Goal: Information Seeking & Learning: Learn about a topic

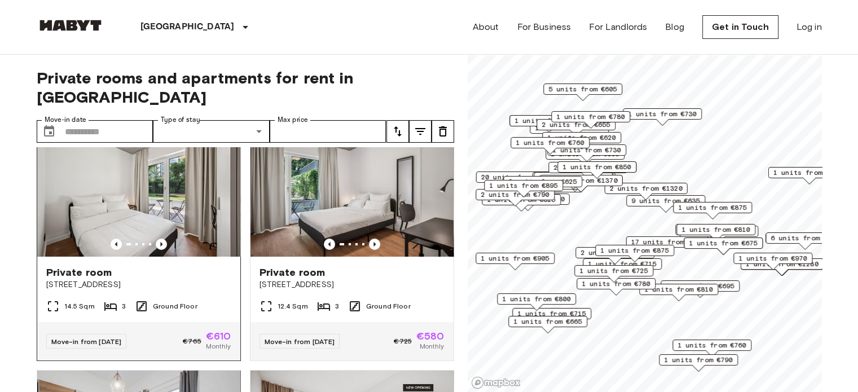
scroll to position [34, 0]
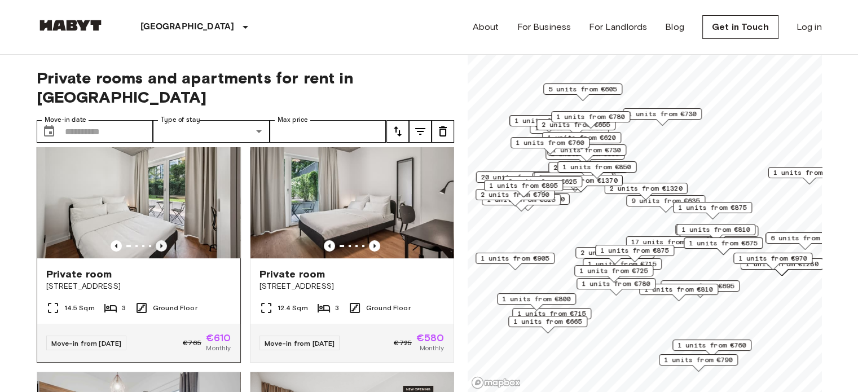
click at [160, 244] on icon "Previous image" at bounding box center [161, 246] width 2 height 5
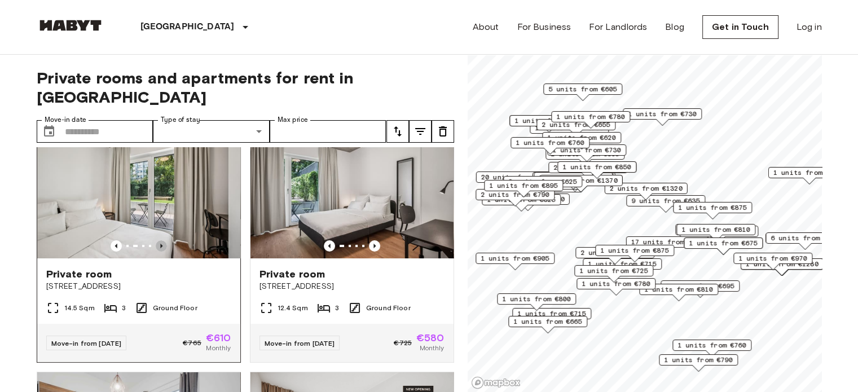
click at [160, 244] on icon "Previous image" at bounding box center [161, 246] width 2 height 5
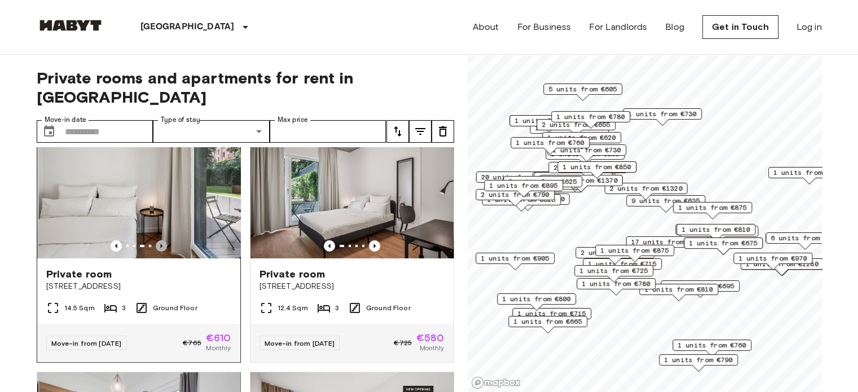
click at [160, 244] on icon "Previous image" at bounding box center [161, 246] width 2 height 5
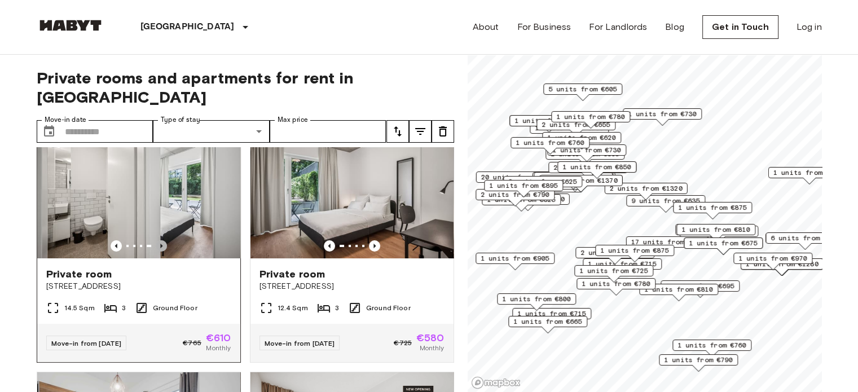
click at [160, 244] on icon "Previous image" at bounding box center [161, 246] width 2 height 5
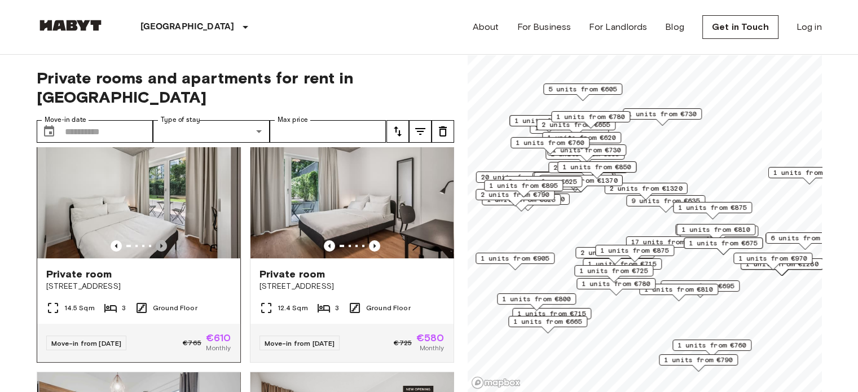
click at [160, 244] on icon "Previous image" at bounding box center [161, 246] width 2 height 5
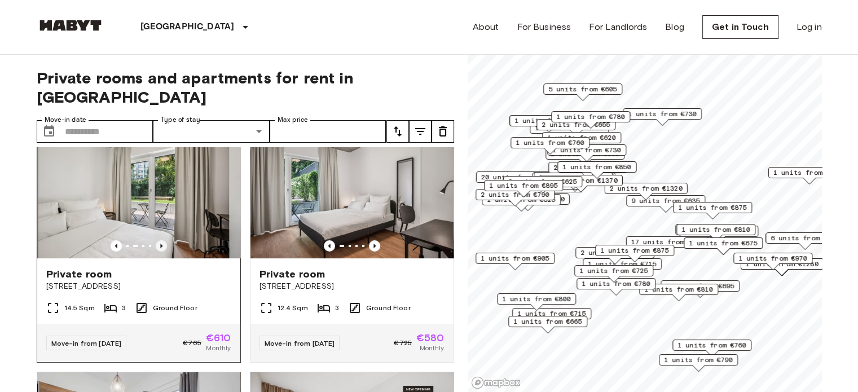
click at [160, 244] on icon "Previous image" at bounding box center [161, 246] width 2 height 5
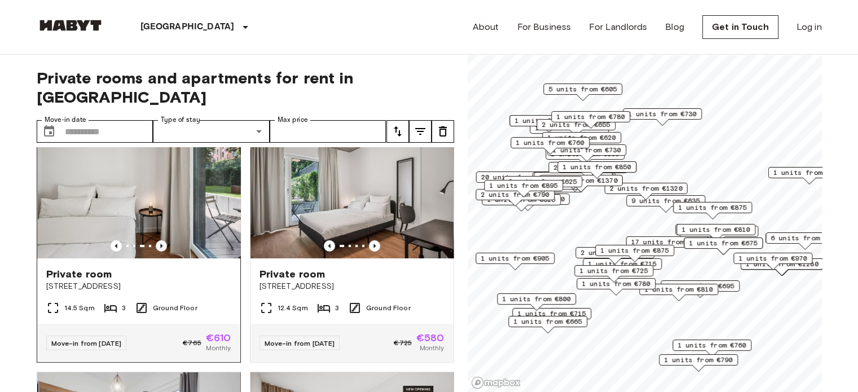
click at [160, 244] on icon "Previous image" at bounding box center [161, 246] width 2 height 5
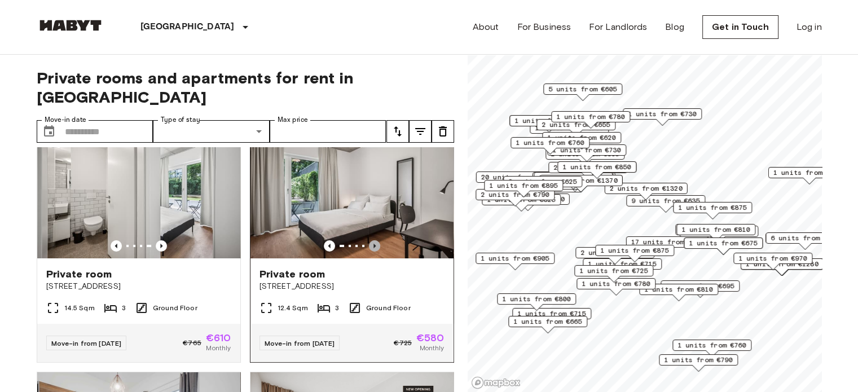
click at [369, 240] on icon "Previous image" at bounding box center [374, 245] width 11 height 11
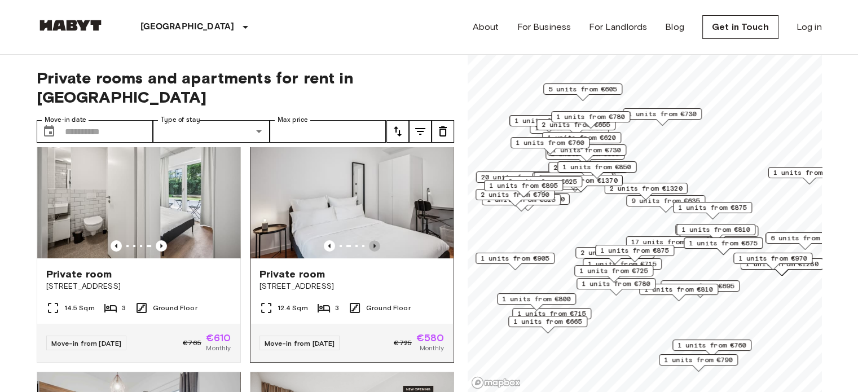
click at [369, 240] on icon "Previous image" at bounding box center [374, 245] width 11 height 11
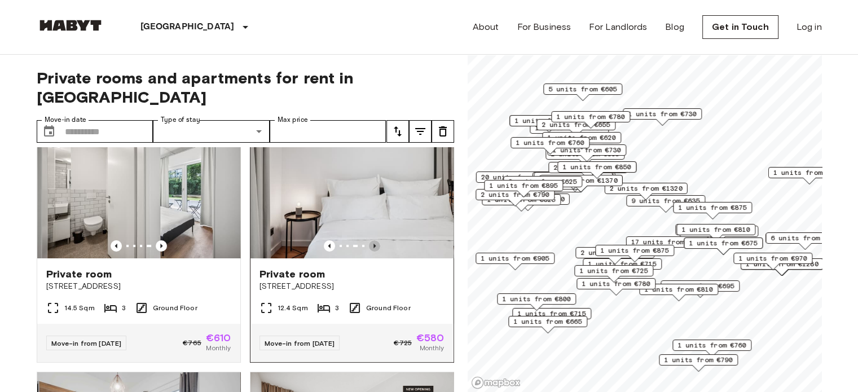
click at [369, 240] on icon "Previous image" at bounding box center [374, 245] width 11 height 11
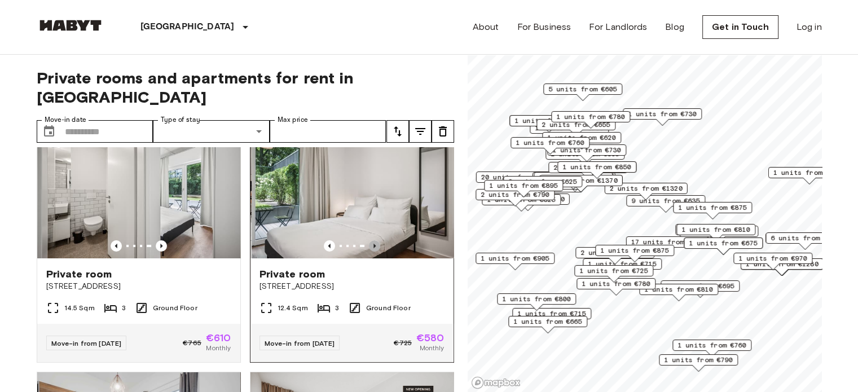
click at [369, 240] on icon "Previous image" at bounding box center [374, 245] width 11 height 11
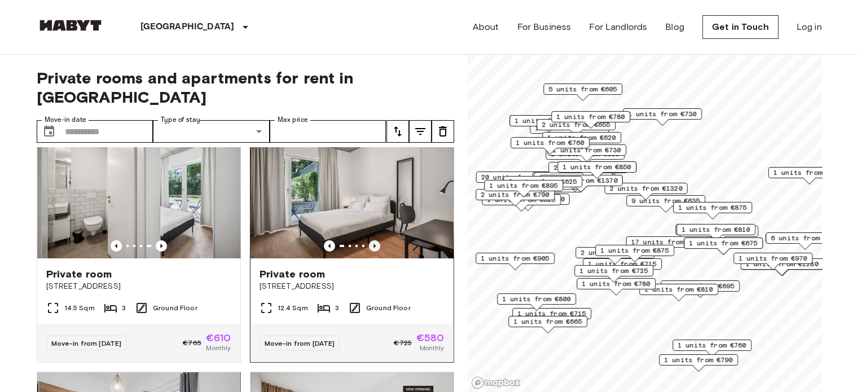
click at [369, 240] on icon "Previous image" at bounding box center [374, 245] width 11 height 11
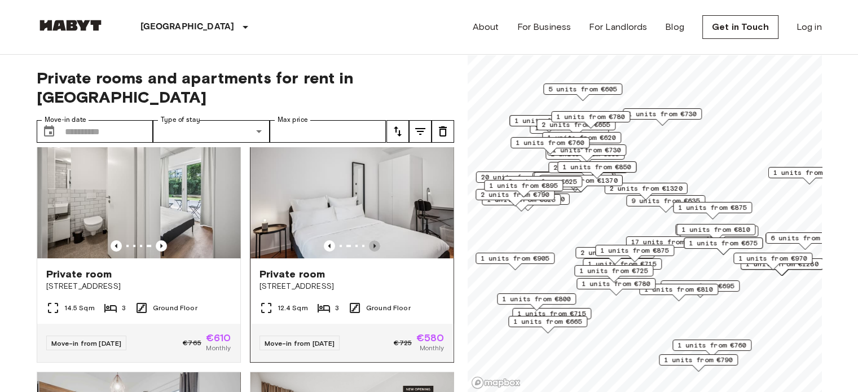
click at [369, 240] on icon "Previous image" at bounding box center [374, 245] width 11 height 11
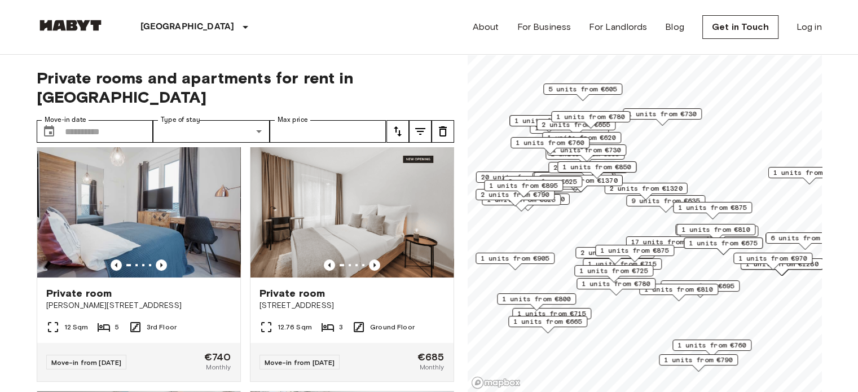
scroll to position [267, 0]
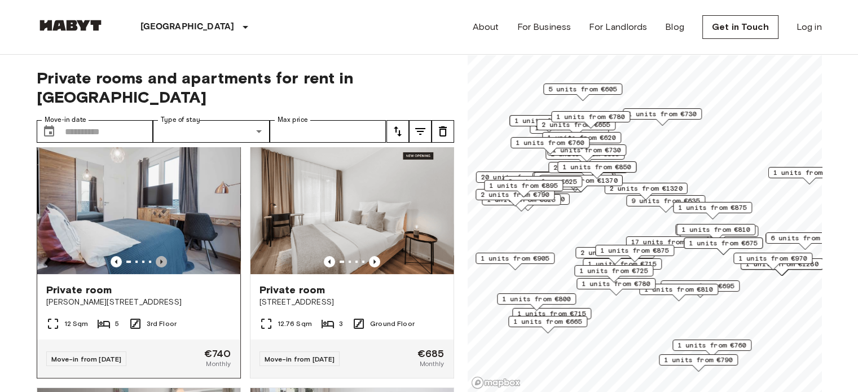
click at [157, 256] on icon "Previous image" at bounding box center [161, 261] width 11 height 11
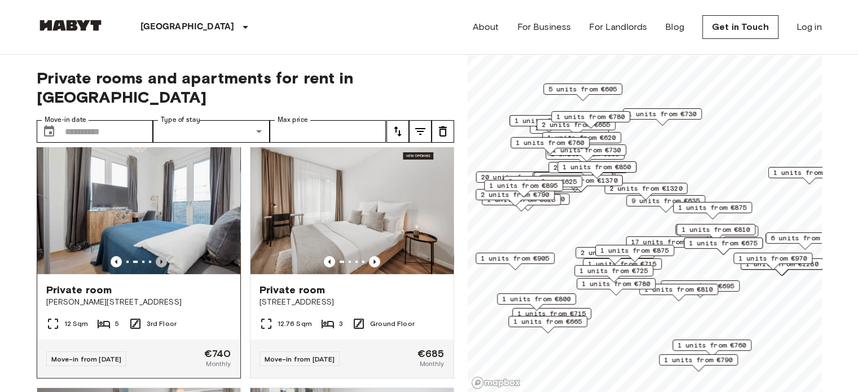
click at [160, 260] on icon "Previous image" at bounding box center [161, 262] width 2 height 5
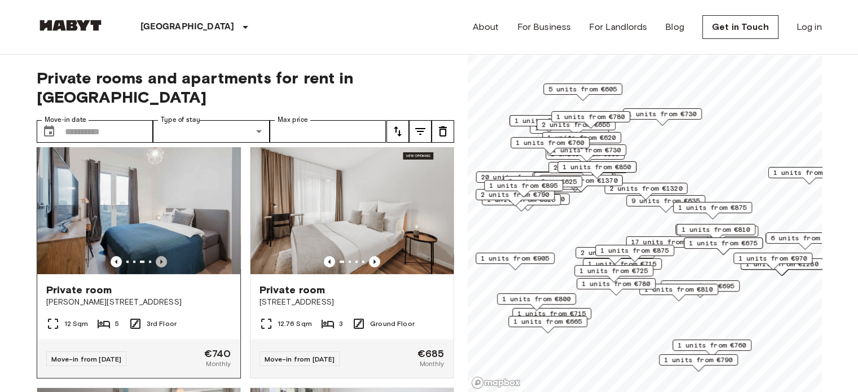
click at [160, 260] on icon "Previous image" at bounding box center [161, 262] width 2 height 5
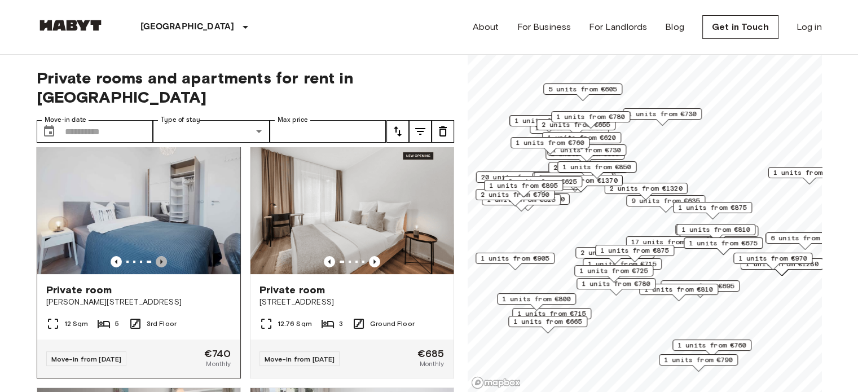
click at [160, 260] on icon "Previous image" at bounding box center [161, 262] width 2 height 5
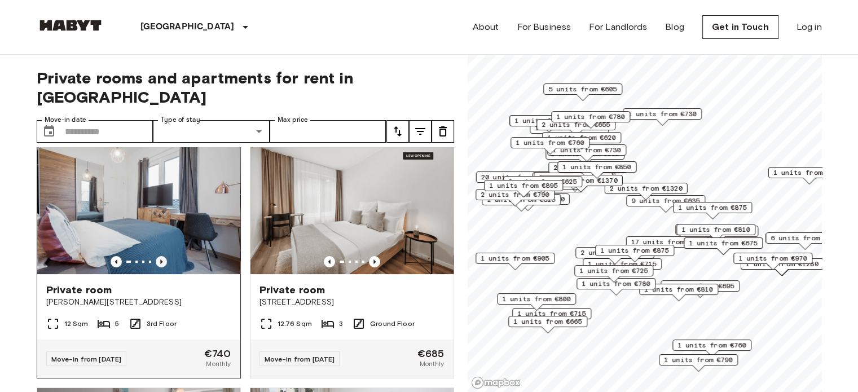
click at [160, 260] on icon "Previous image" at bounding box center [161, 262] width 2 height 5
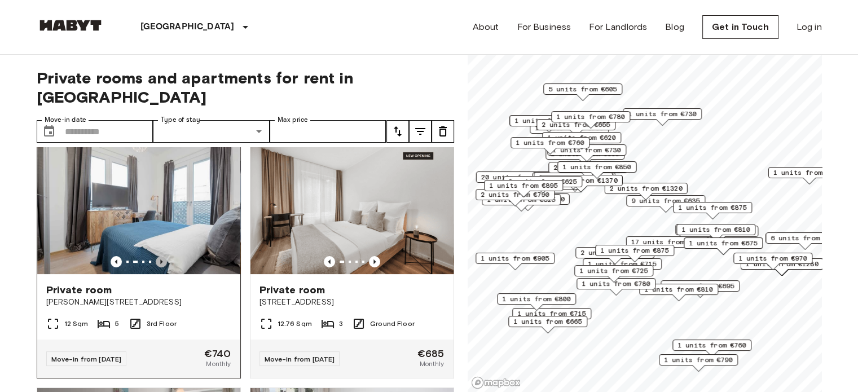
click at [160, 260] on icon "Previous image" at bounding box center [161, 262] width 2 height 5
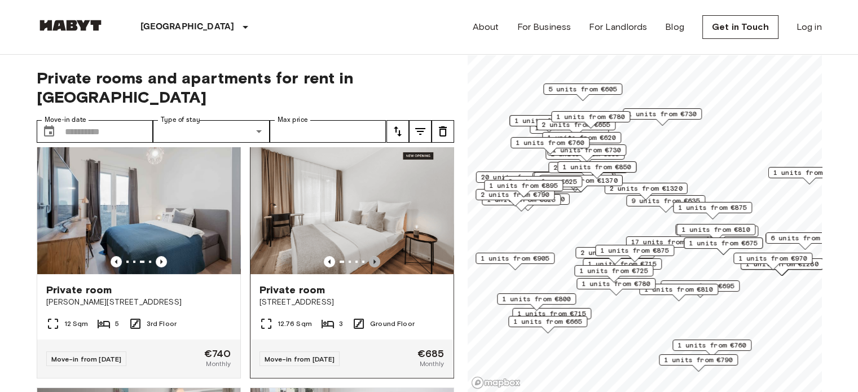
click at [369, 256] on icon "Previous image" at bounding box center [374, 261] width 11 height 11
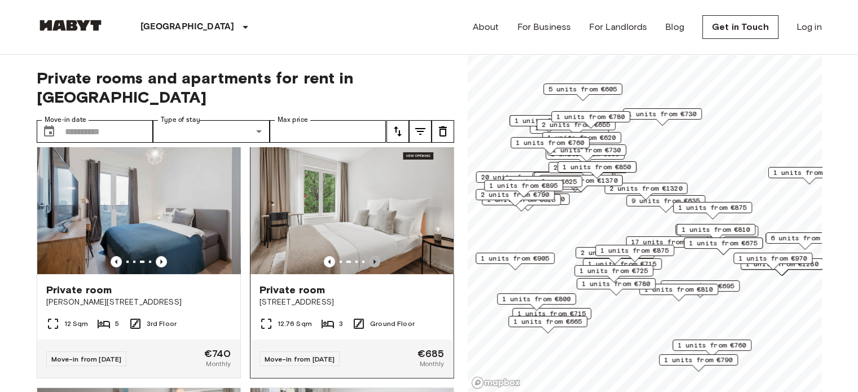
click at [369, 256] on icon "Previous image" at bounding box center [374, 261] width 11 height 11
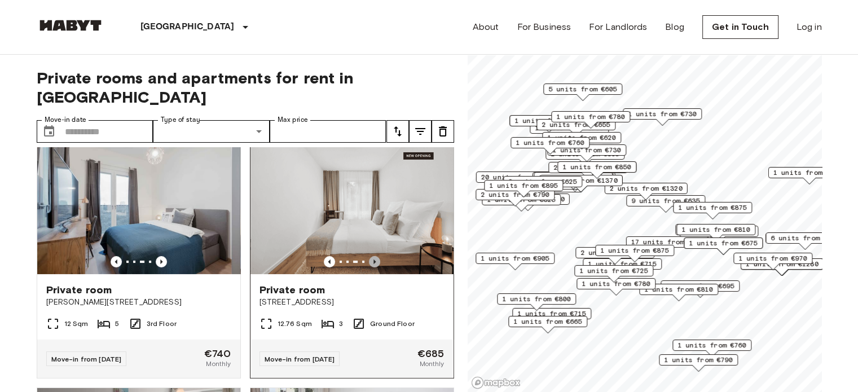
click at [369, 256] on icon "Previous image" at bounding box center [374, 261] width 11 height 11
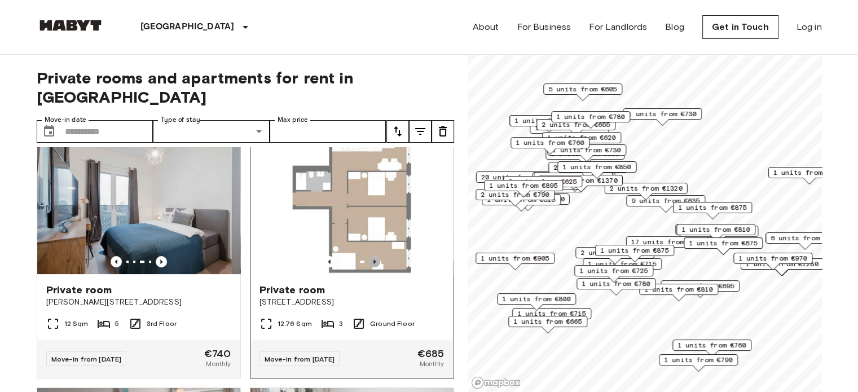
click at [369, 256] on icon "Previous image" at bounding box center [374, 261] width 11 height 11
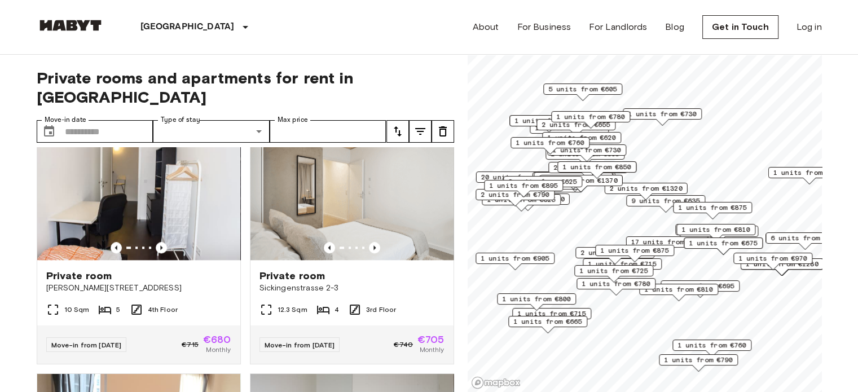
scroll to position [1280, 0]
click at [369, 253] on icon "Previous image" at bounding box center [374, 246] width 11 height 11
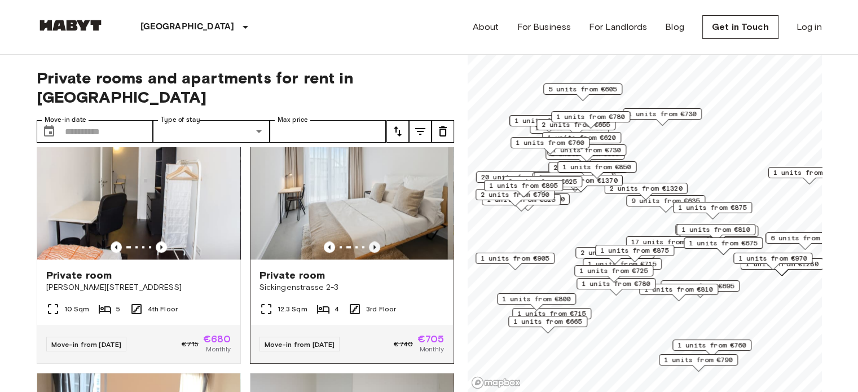
click at [369, 253] on icon "Previous image" at bounding box center [374, 246] width 11 height 11
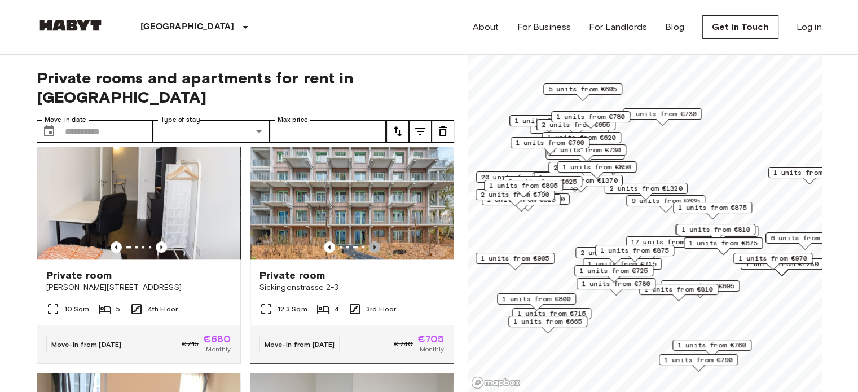
click at [369, 253] on icon "Previous image" at bounding box center [374, 246] width 11 height 11
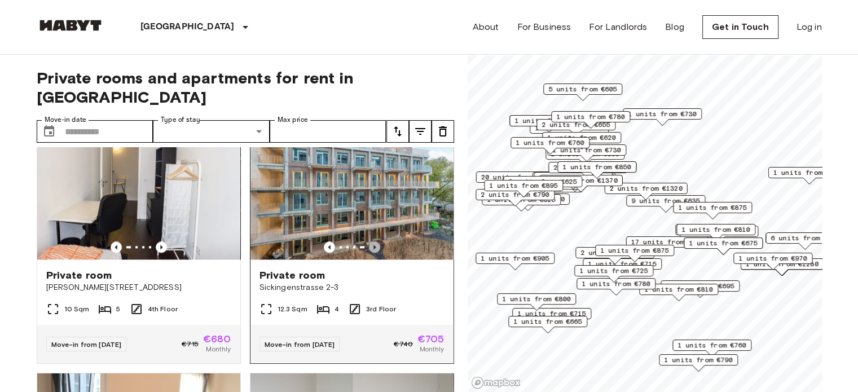
click at [369, 253] on icon "Previous image" at bounding box center [374, 246] width 11 height 11
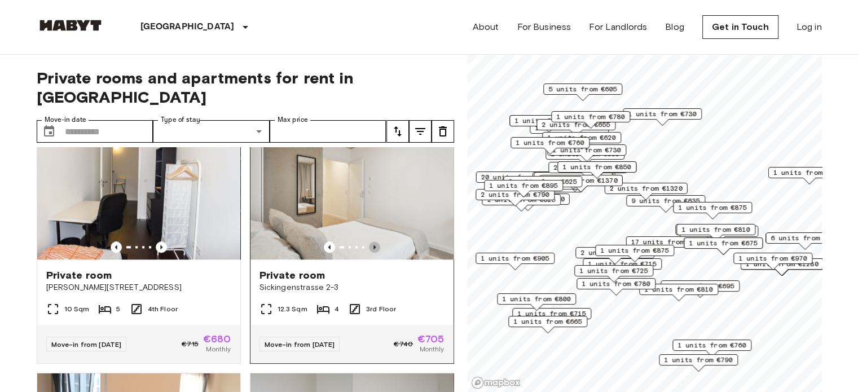
click at [369, 253] on icon "Previous image" at bounding box center [374, 246] width 11 height 11
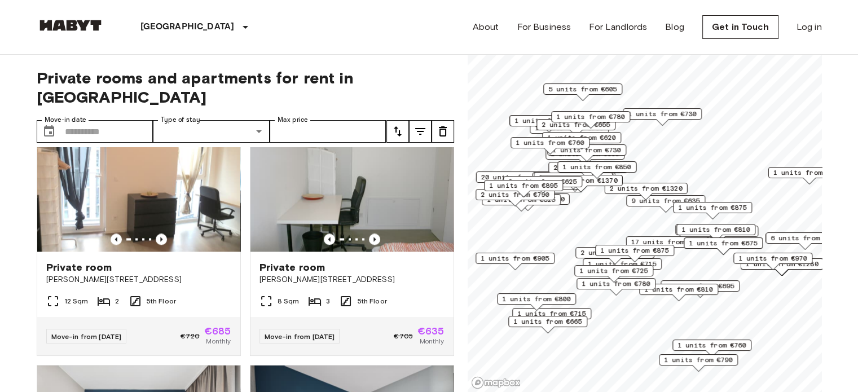
scroll to position [1539, 0]
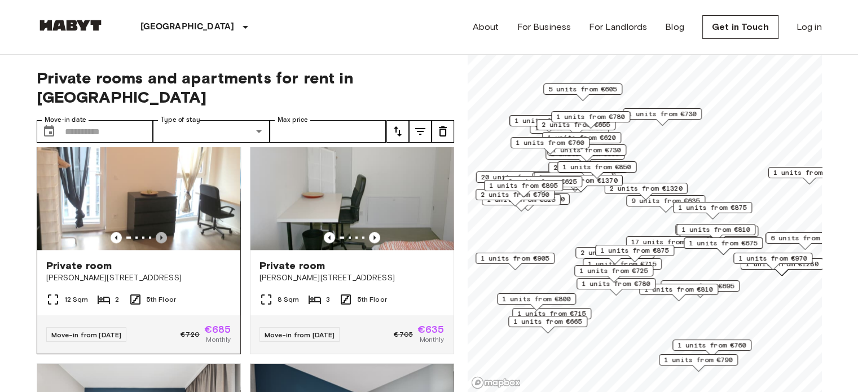
click at [159, 243] on icon "Previous image" at bounding box center [161, 237] width 11 height 11
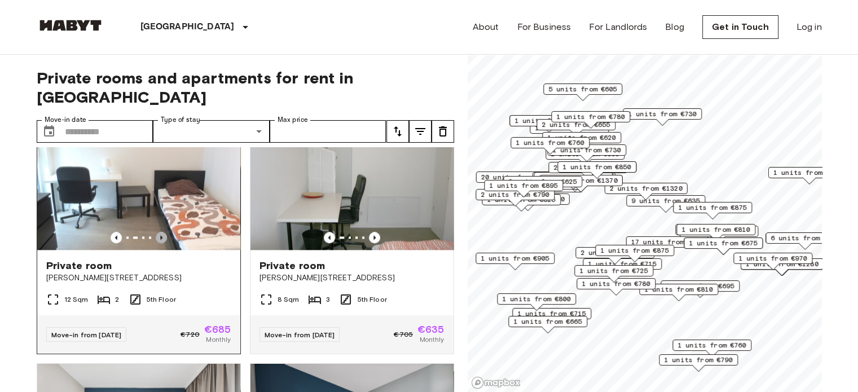
click at [159, 243] on icon "Previous image" at bounding box center [161, 237] width 11 height 11
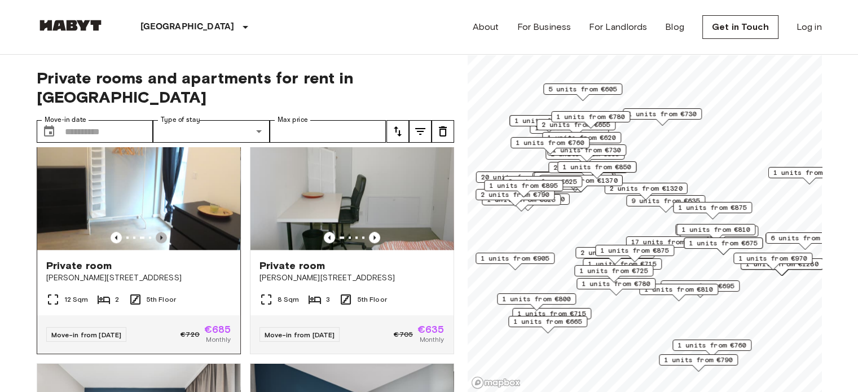
click at [159, 243] on icon "Previous image" at bounding box center [161, 237] width 11 height 11
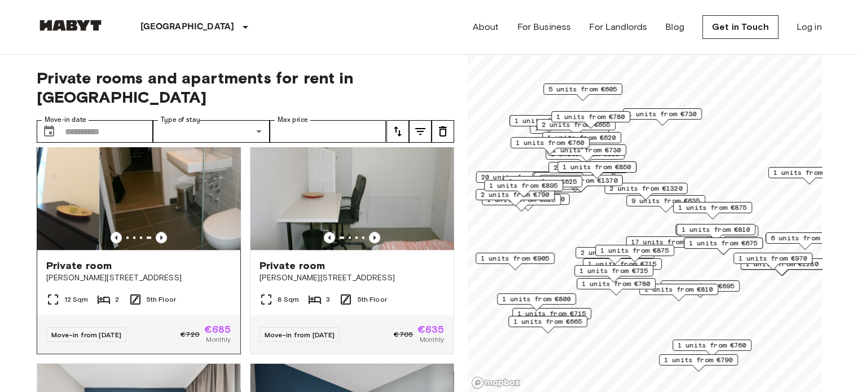
drag, startPoint x: 159, startPoint y: 250, endPoint x: 220, endPoint y: 257, distance: 61.3
click at [220, 250] on div at bounding box center [138, 182] width 203 height 135
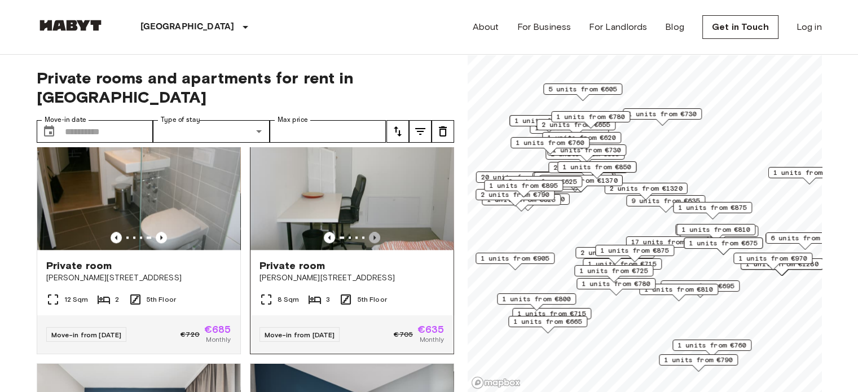
click at [369, 243] on icon "Previous image" at bounding box center [374, 237] width 11 height 11
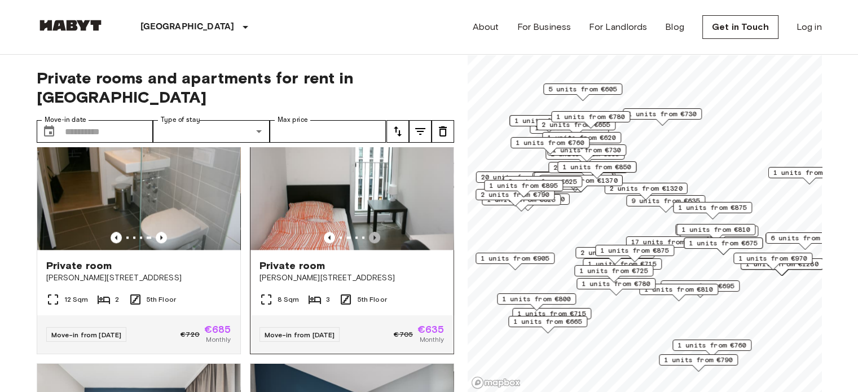
click at [369, 243] on icon "Previous image" at bounding box center [374, 237] width 11 height 11
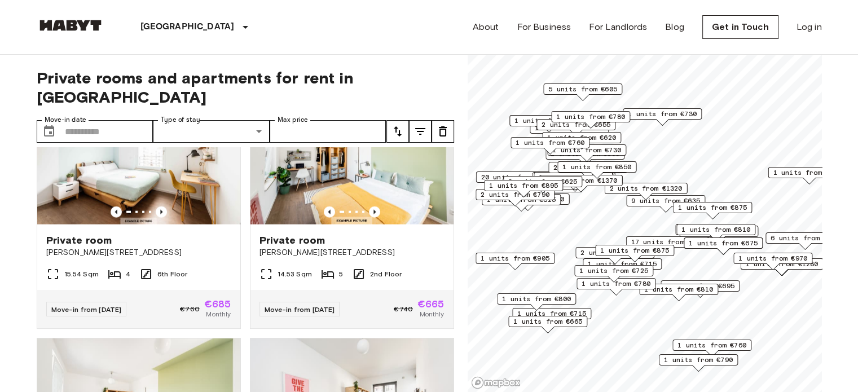
scroll to position [2814, 0]
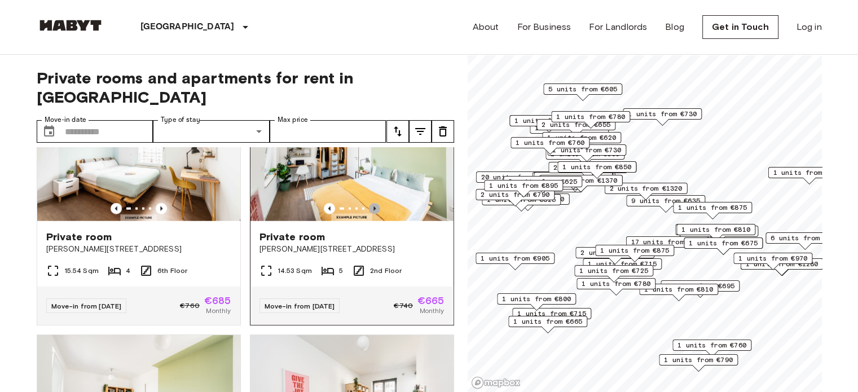
click at [369, 214] on icon "Previous image" at bounding box center [374, 208] width 11 height 11
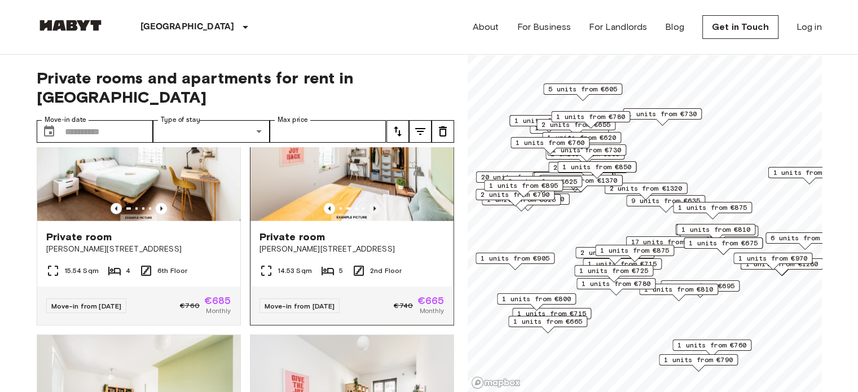
click at [369, 214] on icon "Previous image" at bounding box center [374, 208] width 11 height 11
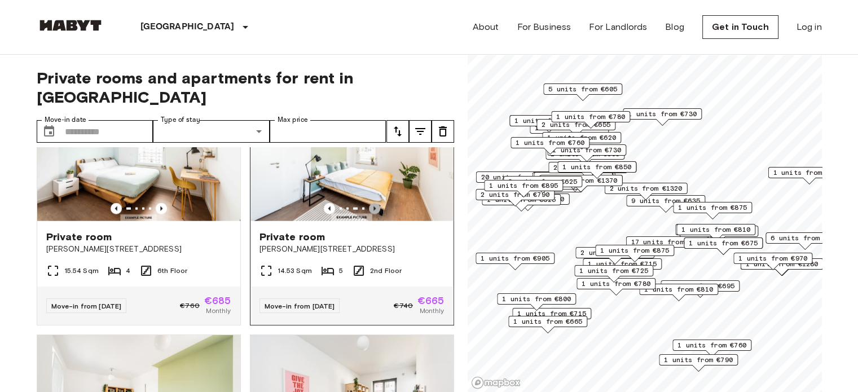
click at [369, 214] on icon "Previous image" at bounding box center [374, 208] width 11 height 11
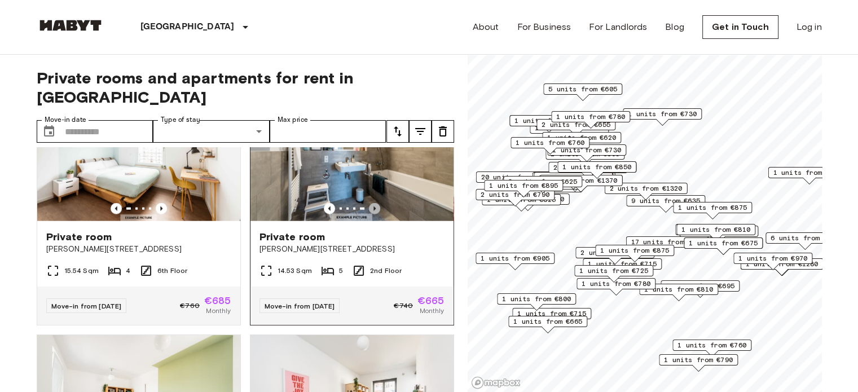
click at [369, 214] on icon "Previous image" at bounding box center [374, 208] width 11 height 11
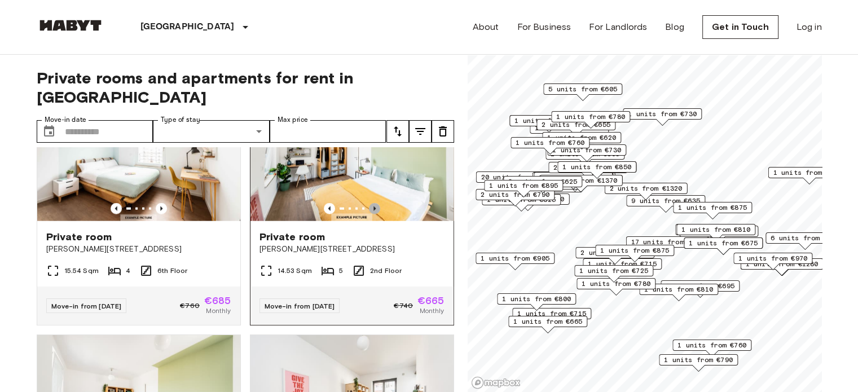
click at [369, 214] on icon "Previous image" at bounding box center [374, 208] width 11 height 11
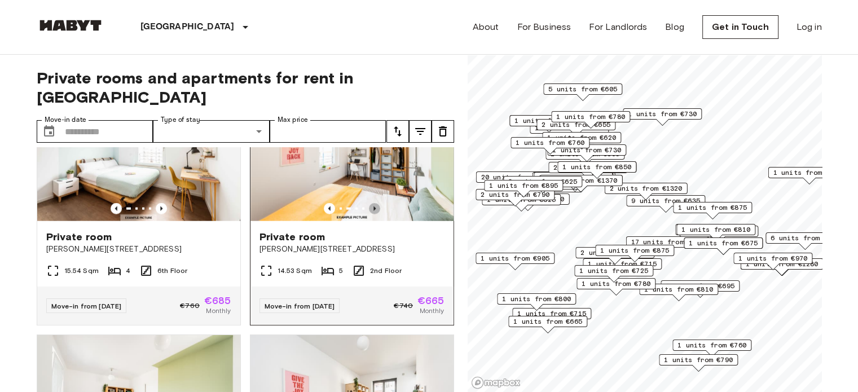
click at [369, 214] on icon "Previous image" at bounding box center [374, 208] width 11 height 11
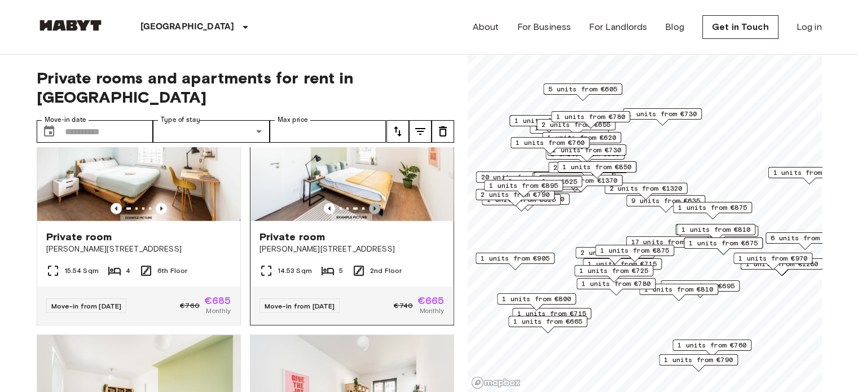
click at [369, 214] on icon "Previous image" at bounding box center [374, 208] width 11 height 11
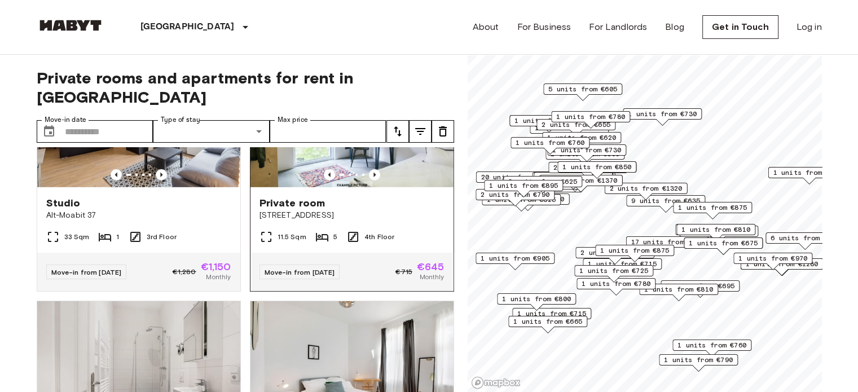
scroll to position [3332, 0]
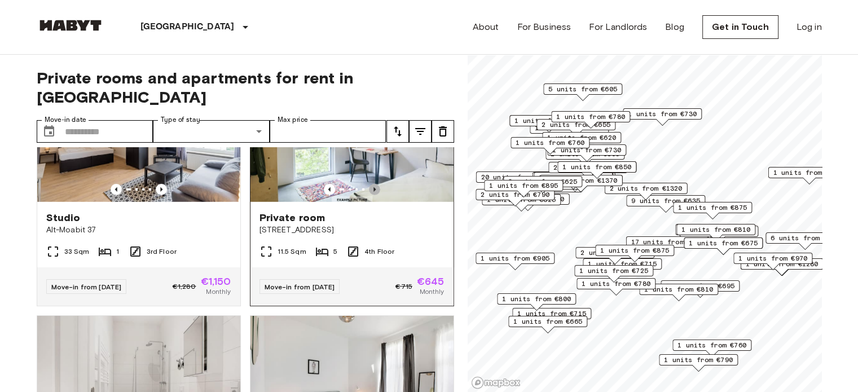
click at [369, 195] on icon "Previous image" at bounding box center [374, 189] width 11 height 11
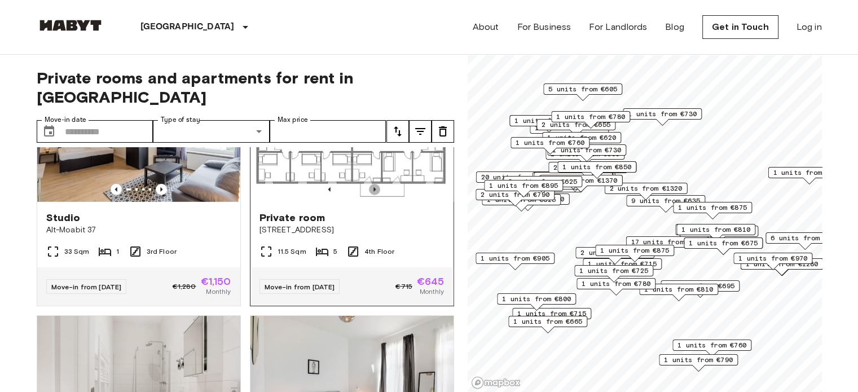
click at [369, 195] on icon "Previous image" at bounding box center [374, 189] width 11 height 11
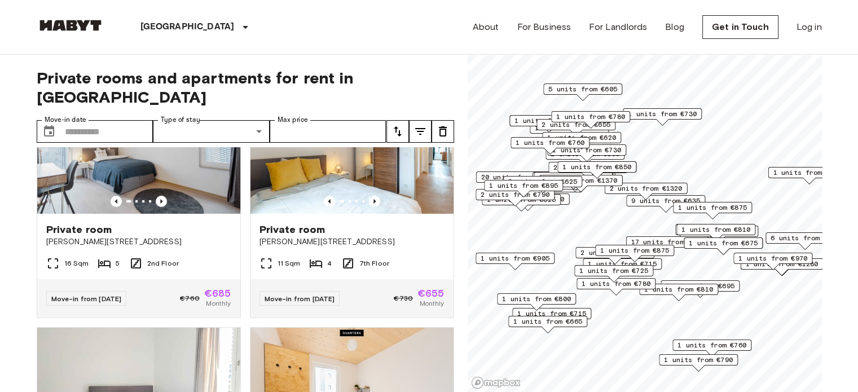
scroll to position [4078, 0]
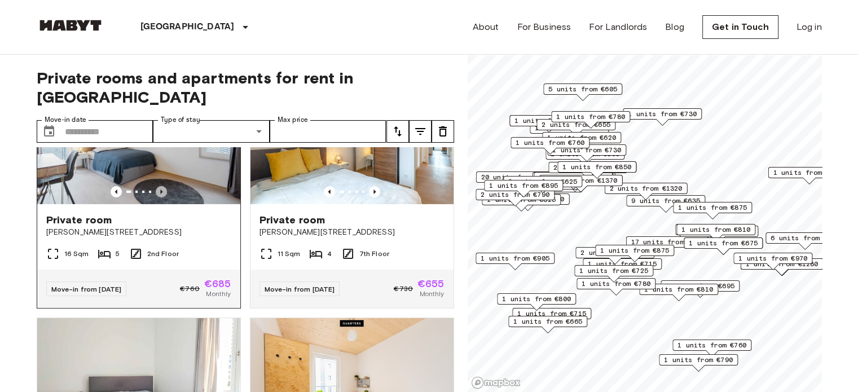
click at [157, 197] on icon "Previous image" at bounding box center [161, 191] width 11 height 11
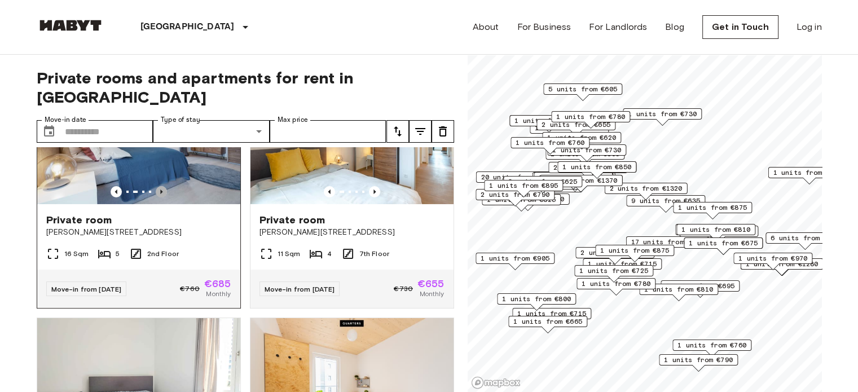
click at [157, 197] on icon "Previous image" at bounding box center [161, 191] width 11 height 11
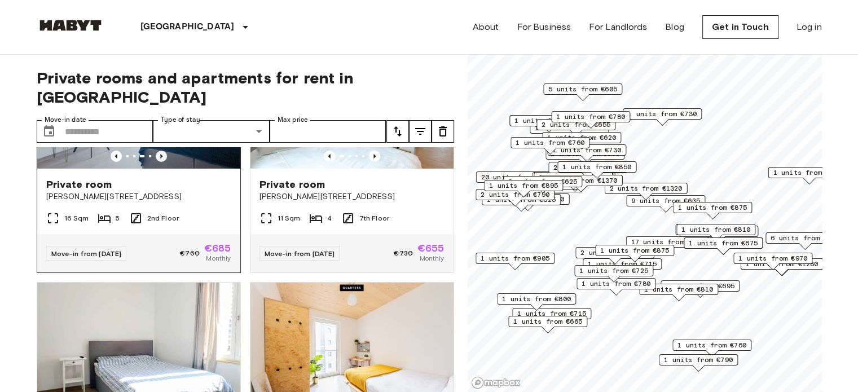
scroll to position [4116, 0]
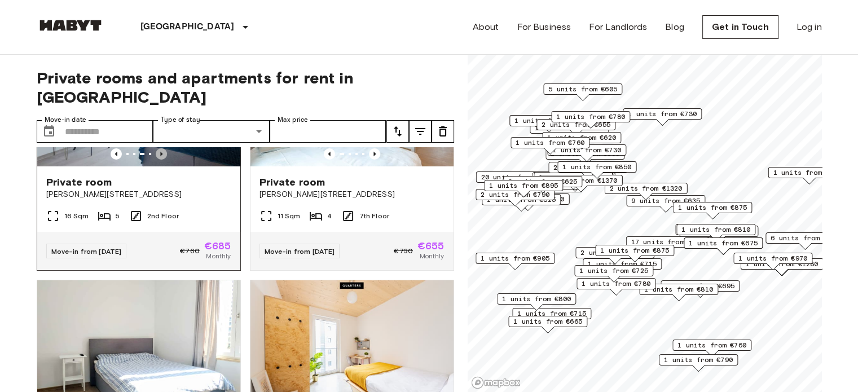
click at [157, 160] on icon "Previous image" at bounding box center [161, 153] width 11 height 11
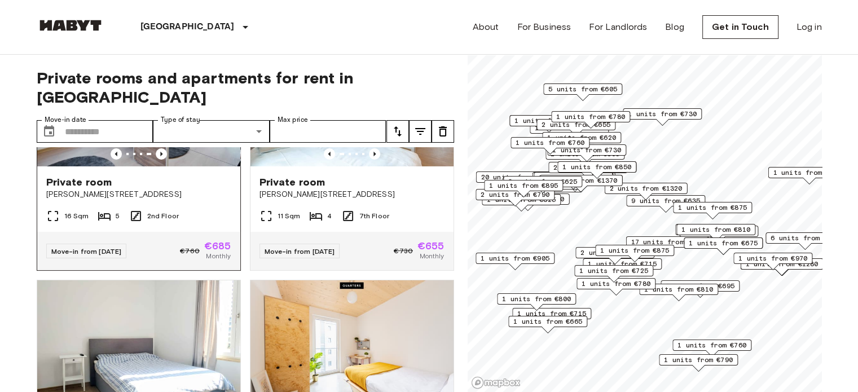
click at [186, 166] on img at bounding box center [138, 98] width 203 height 135
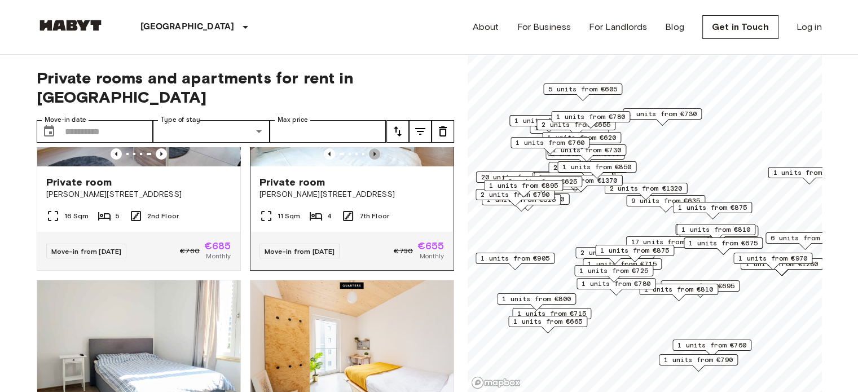
click at [369, 160] on icon "Previous image" at bounding box center [374, 153] width 11 height 11
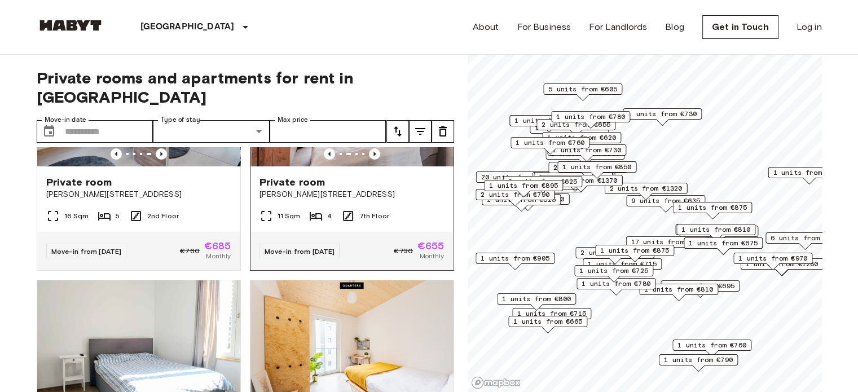
click at [354, 166] on img at bounding box center [352, 98] width 203 height 135
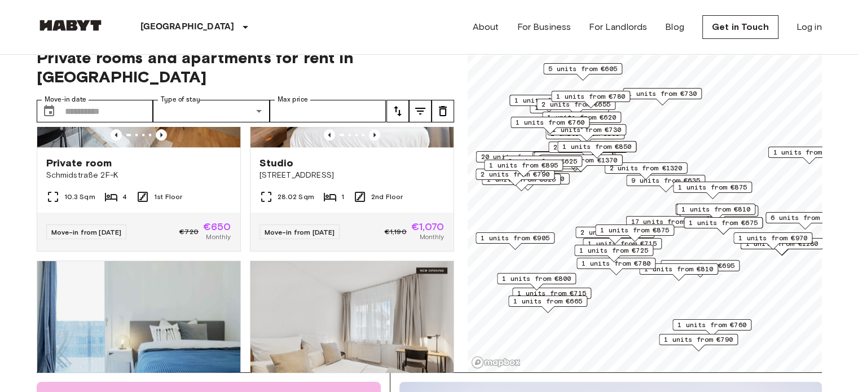
scroll to position [5860, 0]
click at [160, 138] on icon "Previous image" at bounding box center [161, 135] width 2 height 5
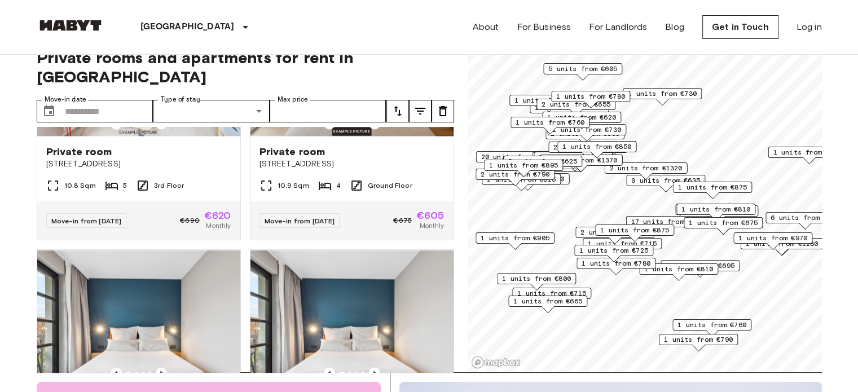
scroll to position [6370, 0]
click at [157, 130] on icon "Previous image" at bounding box center [161, 123] width 11 height 11
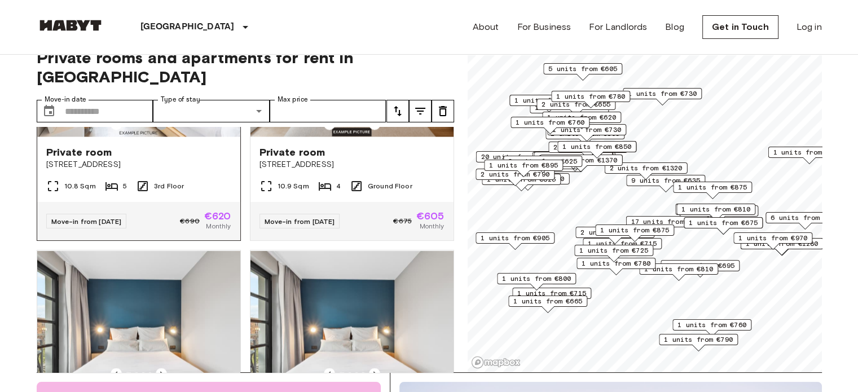
click at [157, 130] on icon "Previous image" at bounding box center [161, 123] width 11 height 11
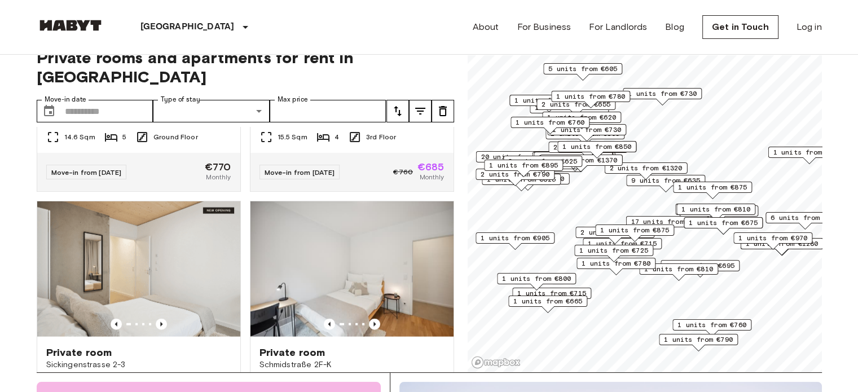
scroll to position [6917, 0]
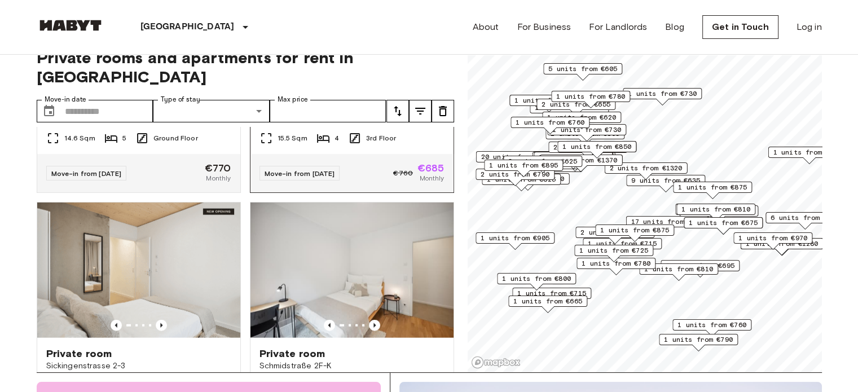
click at [369, 82] on icon "Previous image" at bounding box center [374, 76] width 11 height 11
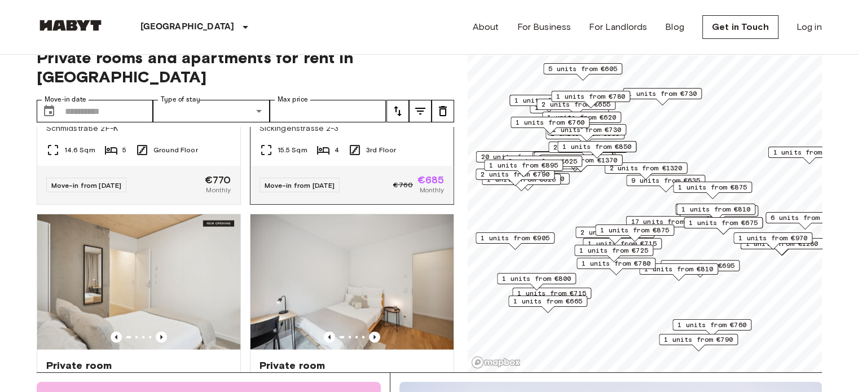
scroll to position [6892, 0]
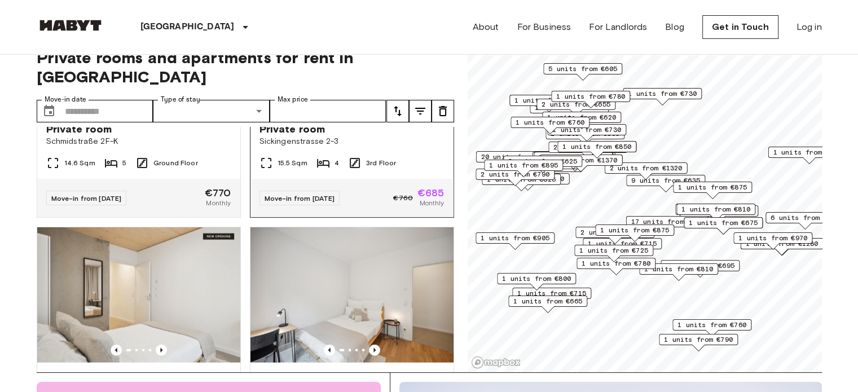
click at [368, 113] on img at bounding box center [352, 45] width 203 height 135
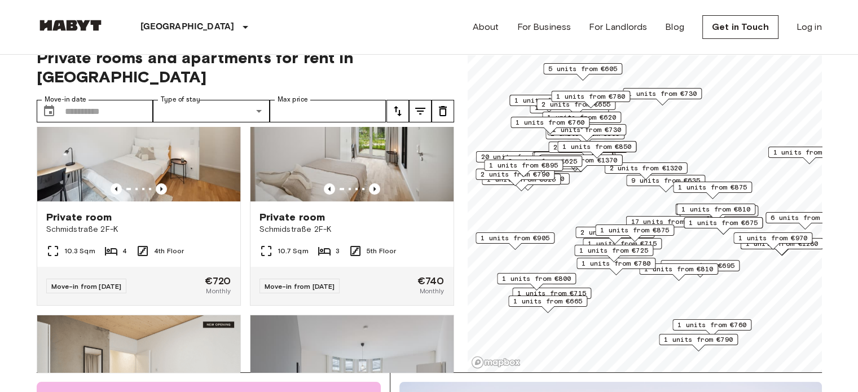
scroll to position [9049, 0]
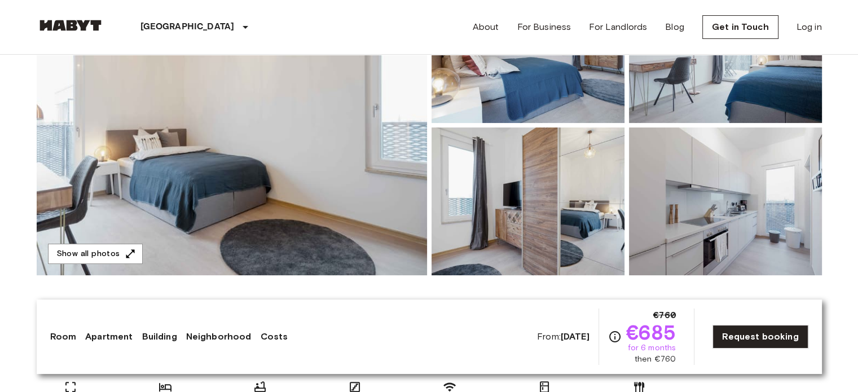
scroll to position [203, 0]
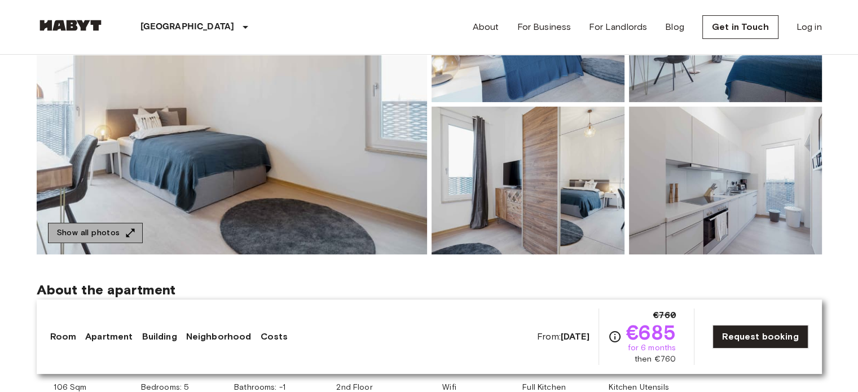
click at [112, 227] on button "Show all photos" at bounding box center [95, 233] width 95 height 21
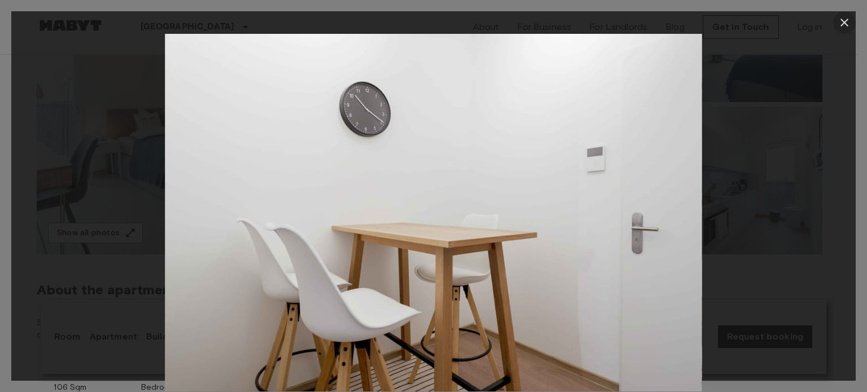
click at [841, 19] on icon "button" at bounding box center [844, 23] width 8 height 8
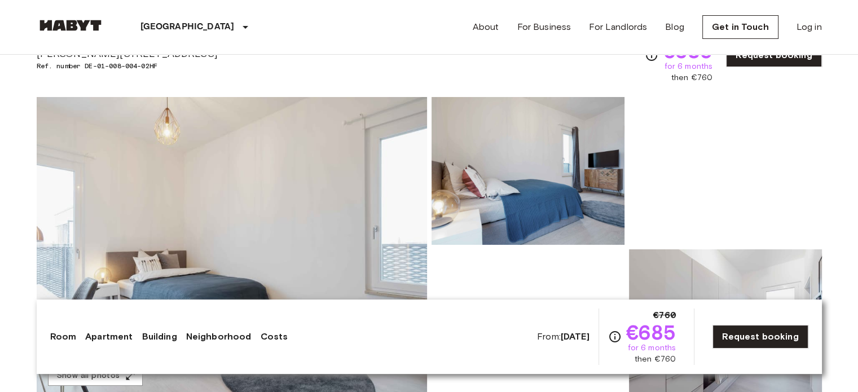
scroll to position [0, 0]
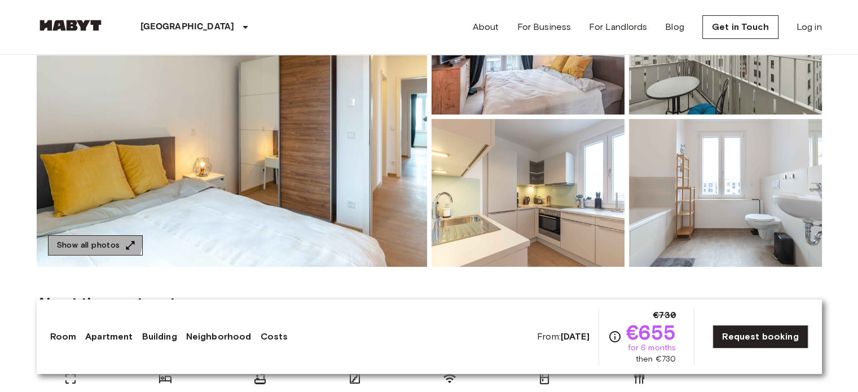
click at [90, 239] on button "Show all photos" at bounding box center [95, 245] width 95 height 21
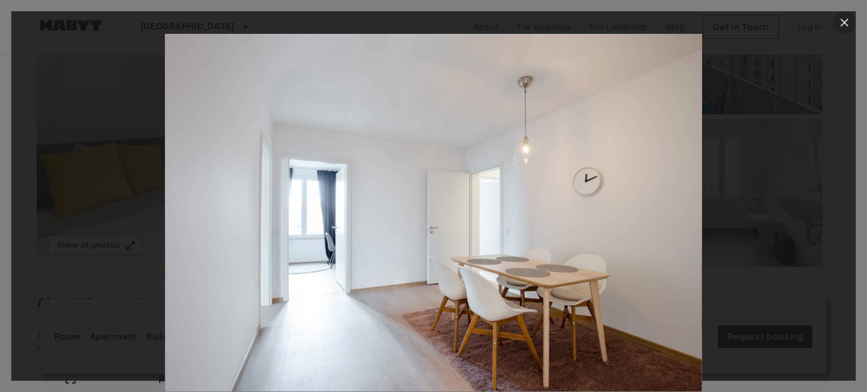
click at [840, 17] on icon "button" at bounding box center [844, 23] width 14 height 14
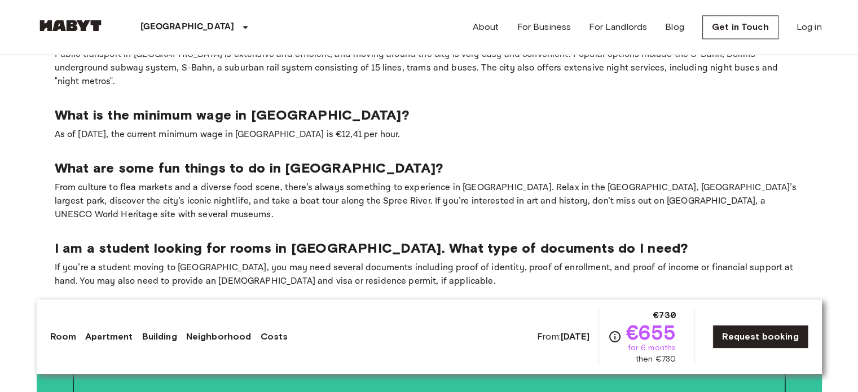
scroll to position [1816, 0]
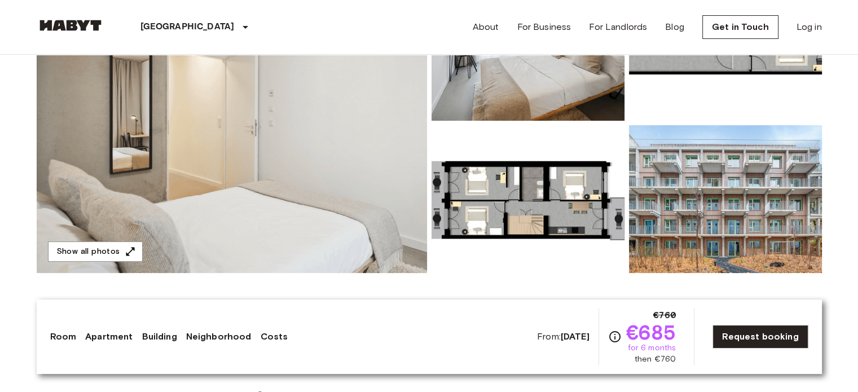
scroll to position [185, 0]
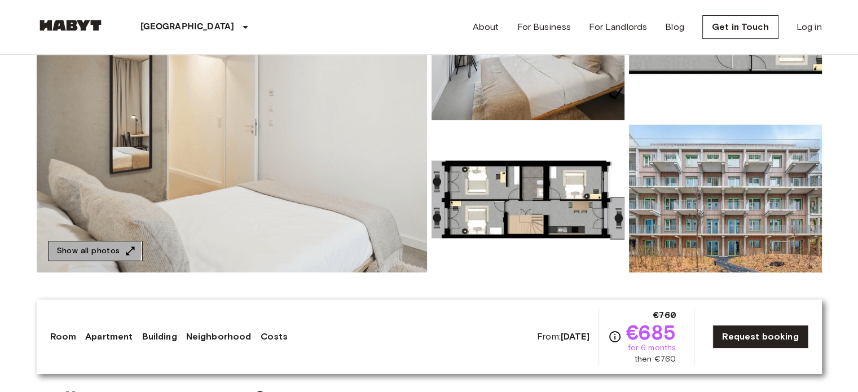
click at [93, 250] on button "Show all photos" at bounding box center [95, 251] width 95 height 21
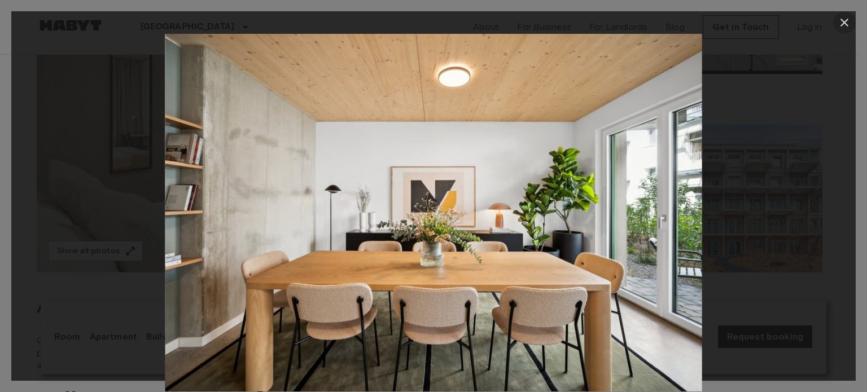
click at [842, 26] on icon "button" at bounding box center [844, 23] width 14 height 14
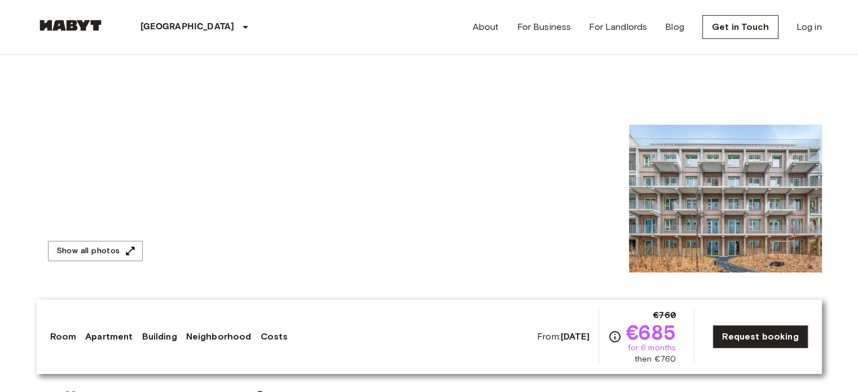
scroll to position [442, 0]
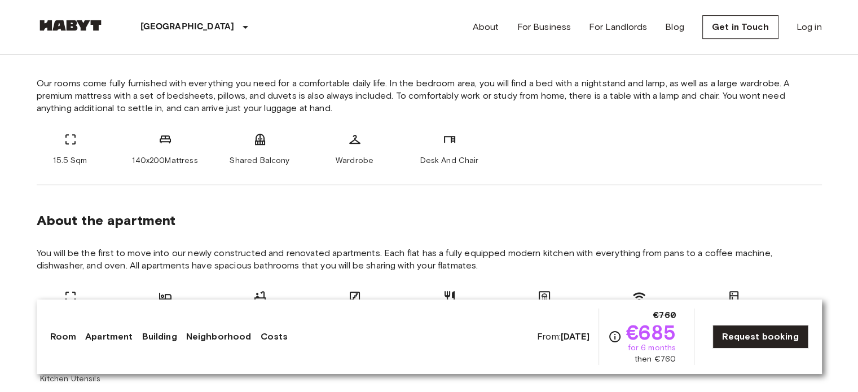
drag, startPoint x: 508, startPoint y: 198, endPoint x: 472, endPoint y: 174, distance: 43.0
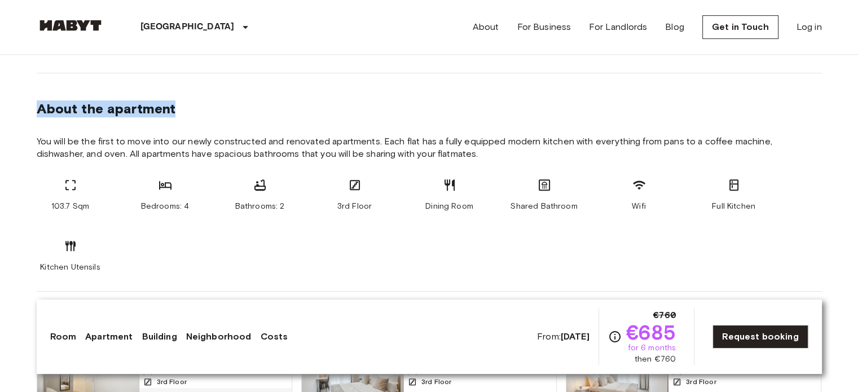
scroll to position [557, 0]
